Goal: Task Accomplishment & Management: Manage account settings

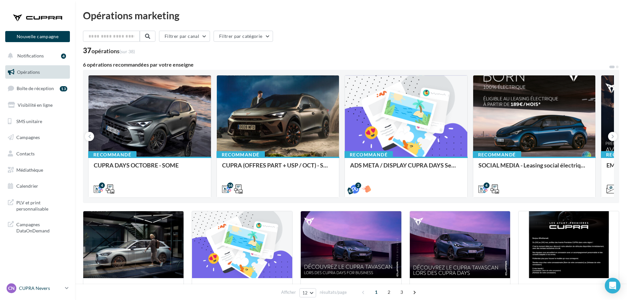
click at [26, 288] on p "CUPRA Nevers" at bounding box center [40, 288] width 43 height 7
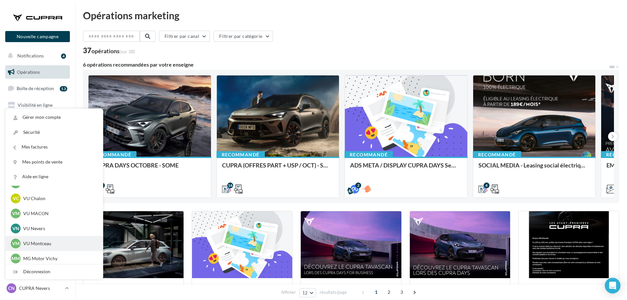
scroll to position [496, 0]
click at [48, 225] on p "MG Motor Vichy" at bounding box center [59, 226] width 72 height 7
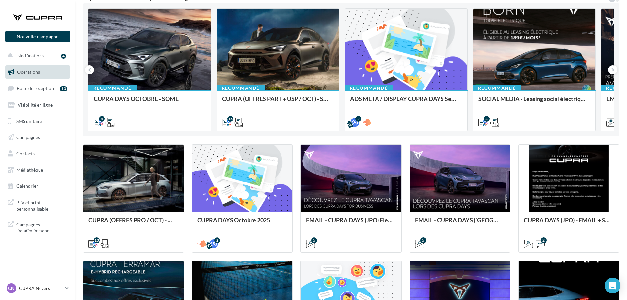
scroll to position [300, 0]
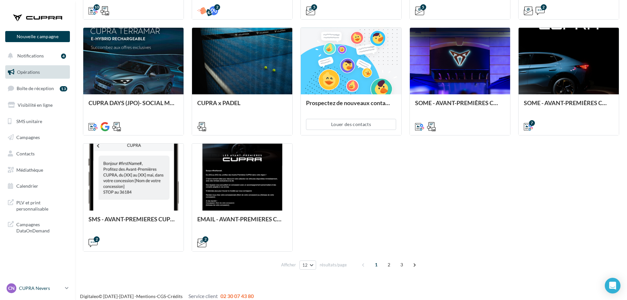
click at [21, 285] on div "CN CUPRA [PERSON_NAME] cupra_nevers" at bounding box center [35, 289] width 56 height 10
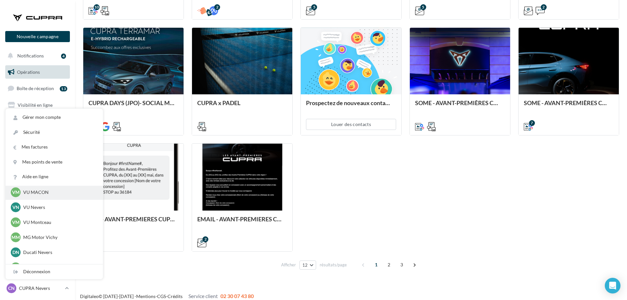
scroll to position [496, 0]
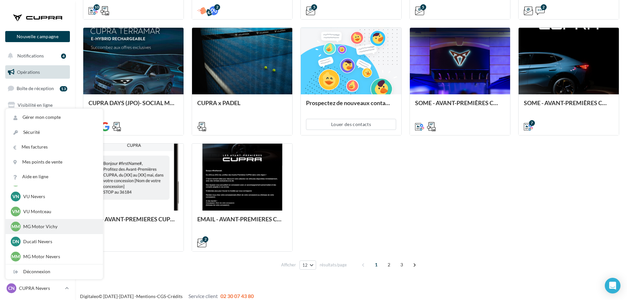
click at [42, 225] on p "MG Motor Vichy" at bounding box center [59, 226] width 72 height 7
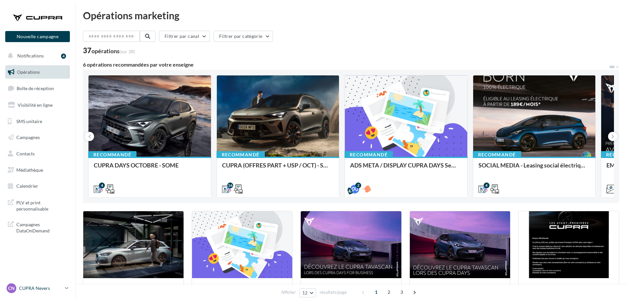
click at [41, 289] on p "CUPRA Nevers" at bounding box center [40, 288] width 43 height 7
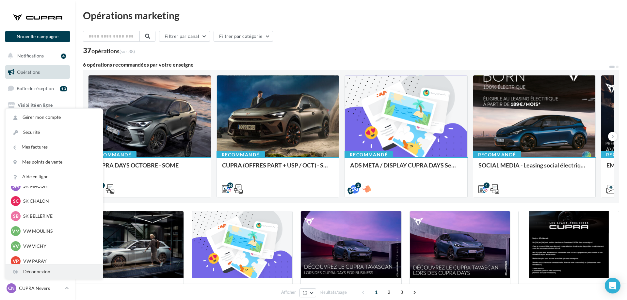
scroll to position [200, 0]
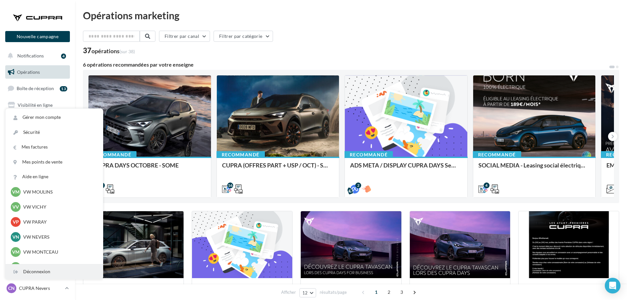
click at [38, 273] on div "Déconnexion" at bounding box center [54, 272] width 97 height 15
